Goal: Find specific page/section: Find specific page/section

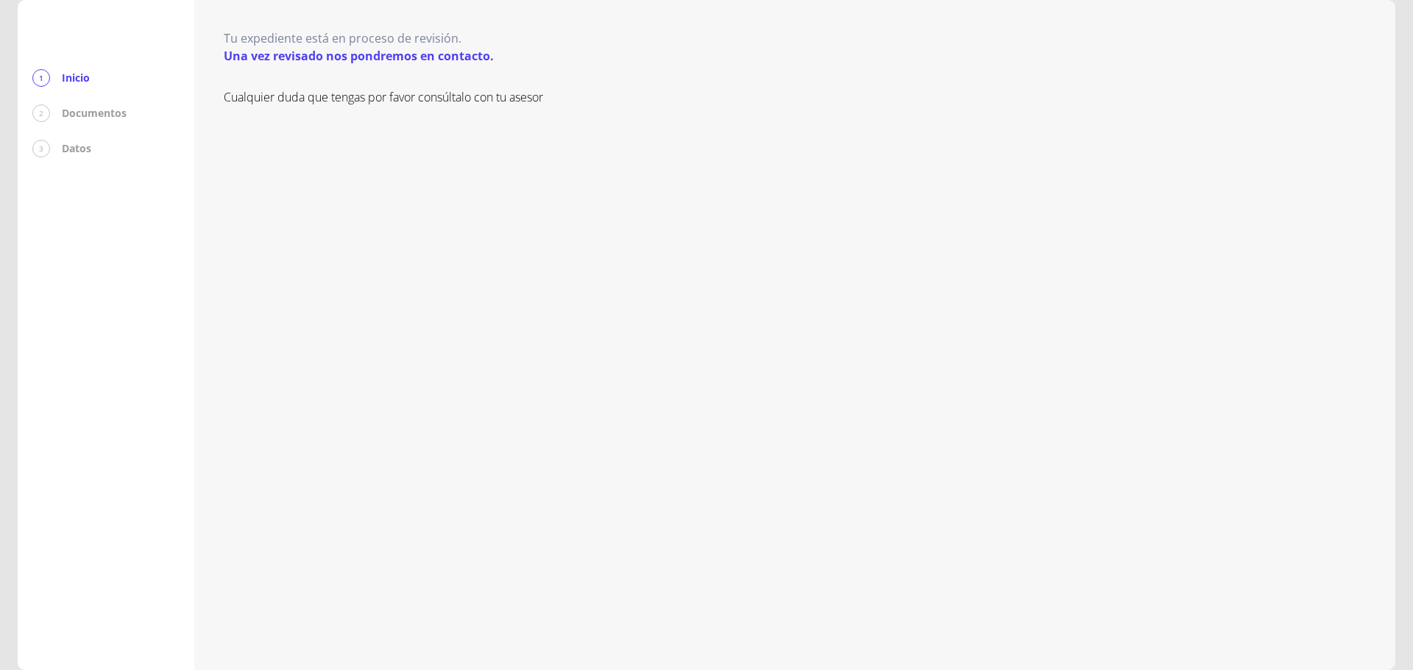
click at [91, 110] on p "Documentos" at bounding box center [94, 113] width 65 height 15
click at [57, 148] on div "3 Datos" at bounding box center [105, 149] width 147 height 18
